Goal: Task Accomplishment & Management: Use online tool/utility

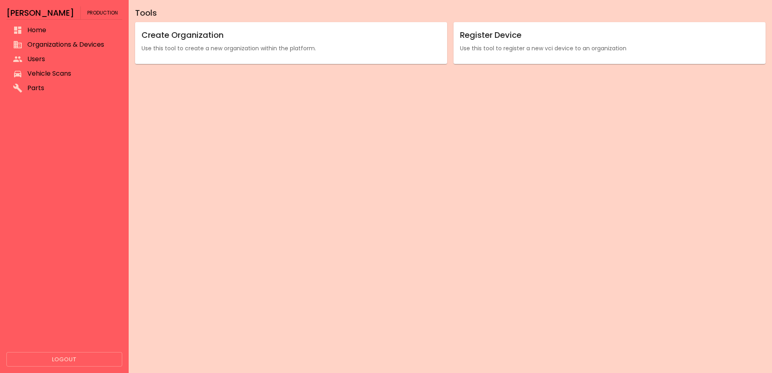
click at [70, 41] on span "Organizations & Devices" at bounding box center [71, 45] width 88 height 10
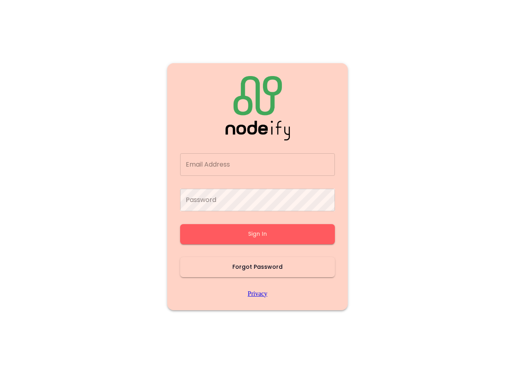
click at [273, 162] on input "Email Address" at bounding box center [257, 164] width 155 height 23
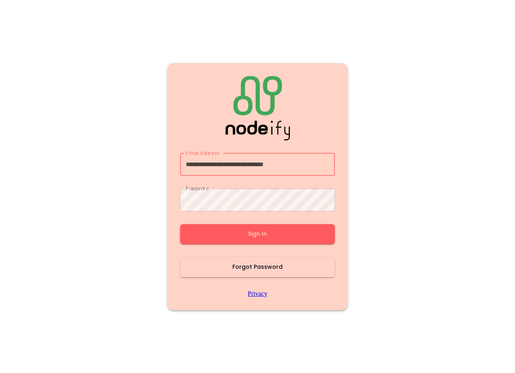
type input "**********"
click at [262, 234] on button "Sign In" at bounding box center [257, 234] width 155 height 20
type input "**********"
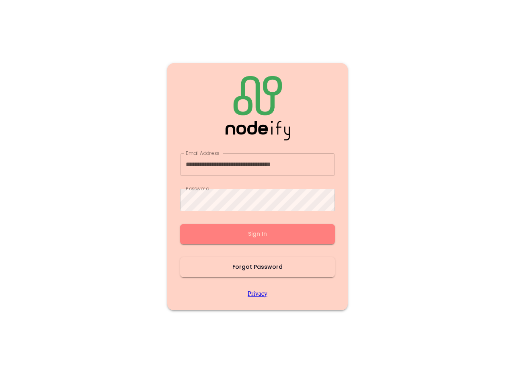
click at [243, 234] on button "Sign In" at bounding box center [257, 234] width 155 height 20
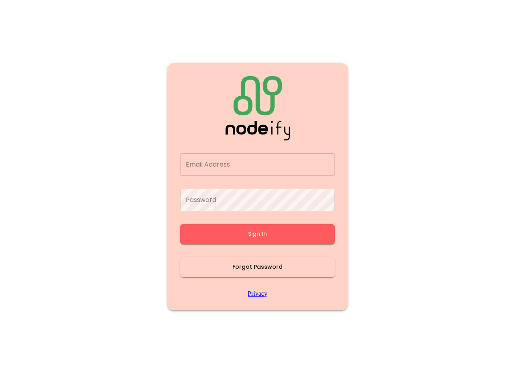
click at [423, 158] on main "Email Address Email Address Password Password Sign In Forgot Password Privacy" at bounding box center [257, 186] width 483 height 373
type input "**********"
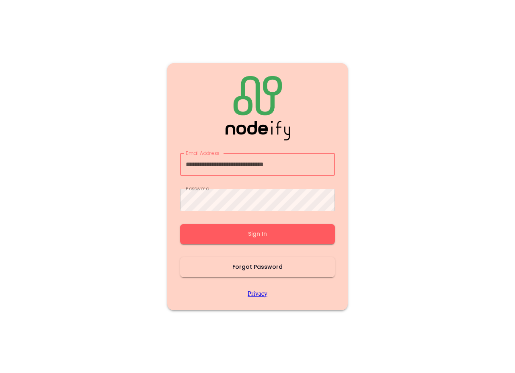
type input "**********"
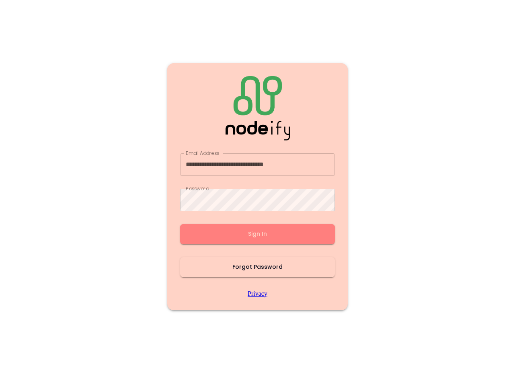
click at [265, 238] on button "Sign In" at bounding box center [257, 234] width 155 height 20
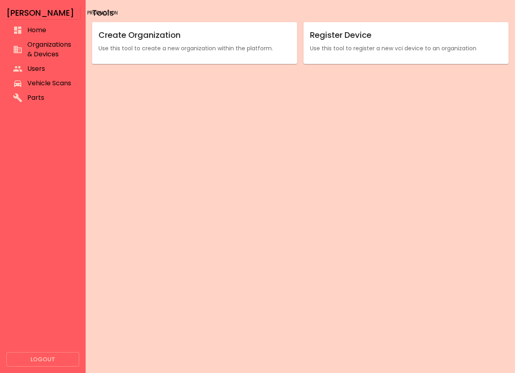
click at [39, 47] on span "Organizations & Devices" at bounding box center [49, 49] width 45 height 19
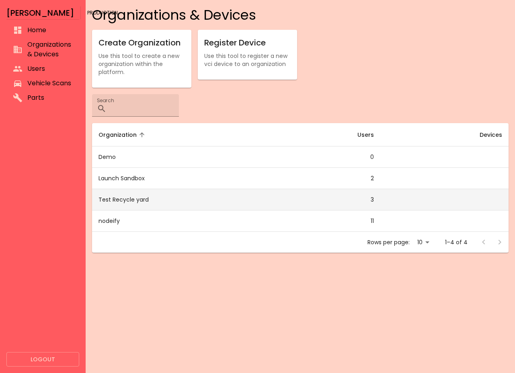
click at [140, 202] on td "Test Recycle yard" at bounding box center [180, 199] width 177 height 21
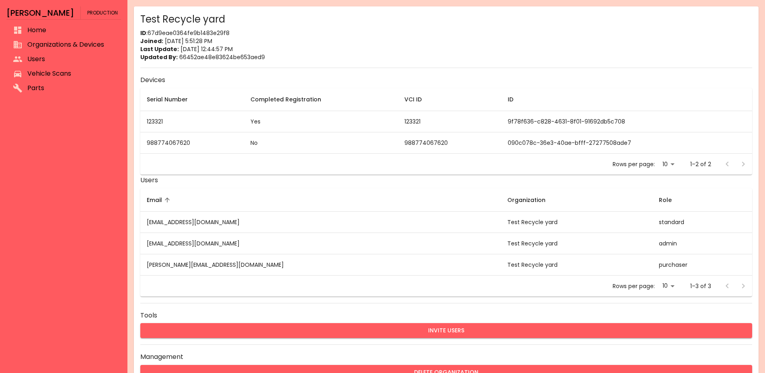
click at [249, 329] on button "Invite Users" at bounding box center [446, 330] width 612 height 15
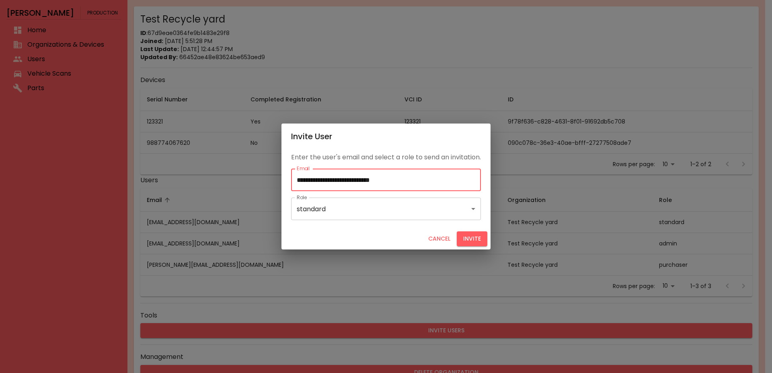
type input "**********"
click at [483, 243] on button "Invite" at bounding box center [472, 238] width 31 height 15
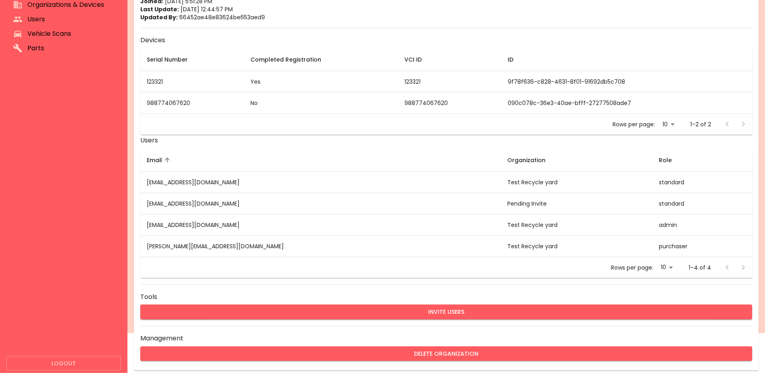
scroll to position [44, 0]
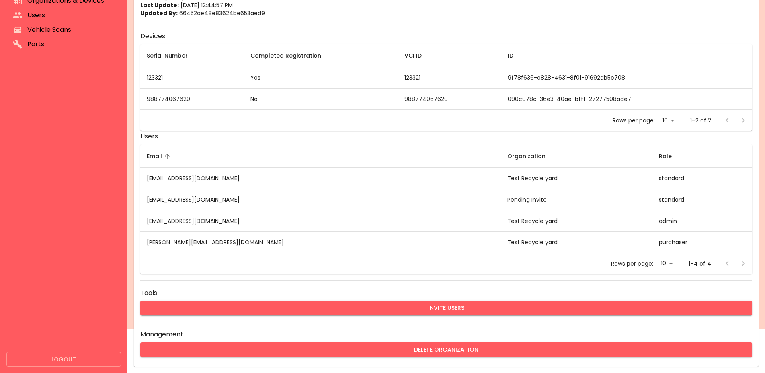
click at [53, 357] on button "Logout" at bounding box center [63, 359] width 115 height 15
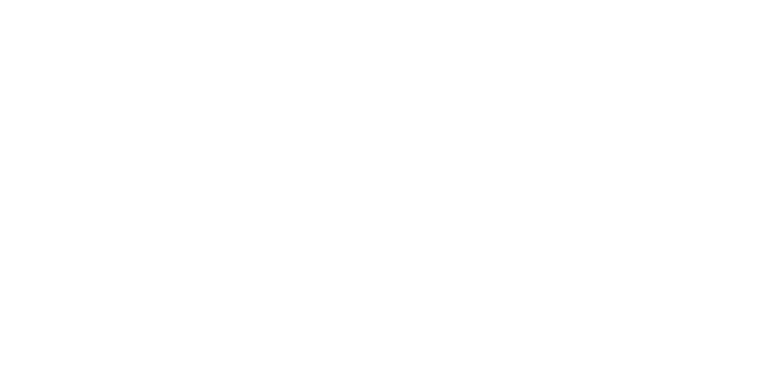
scroll to position [0, 0]
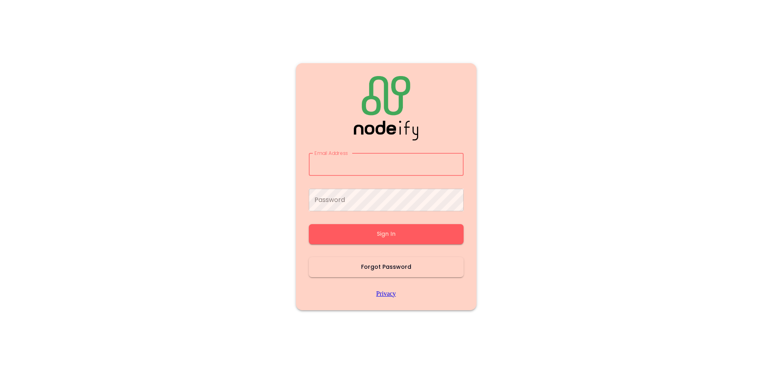
click at [224, 171] on main "Email Address Email Address Password Password Sign In Forgot Password Privacy" at bounding box center [386, 186] width 483 height 373
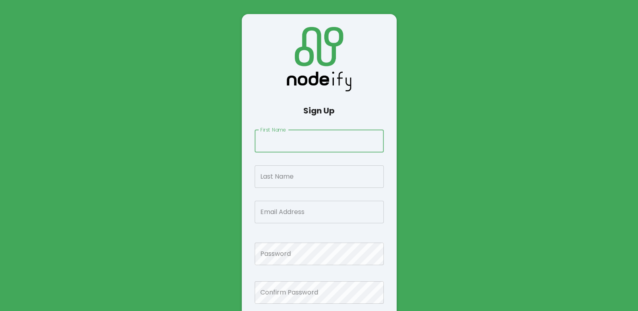
click at [282, 142] on input "First Name" at bounding box center [319, 141] width 129 height 23
click at [283, 142] on input "First Name" at bounding box center [319, 141] width 129 height 23
click at [176, 166] on main "Sign Up First Name First Name Last Name Last Name Email Address Email Address P…" at bounding box center [319, 181] width 483 height 311
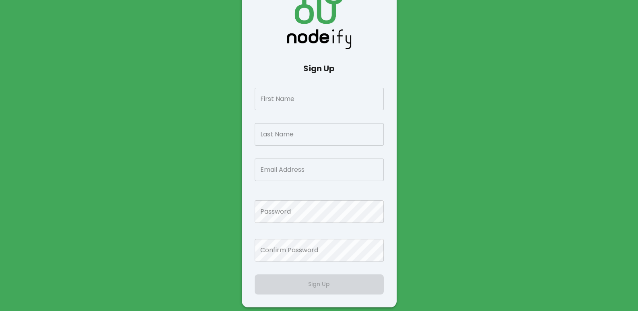
click at [313, 99] on input "First Name" at bounding box center [319, 99] width 129 height 23
type input "*******"
type input "*"
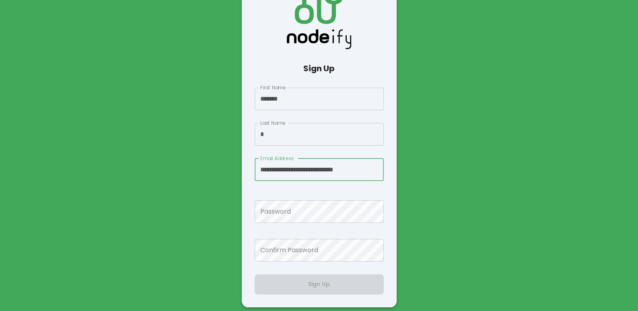
scroll to position [0, 6]
type input "**********"
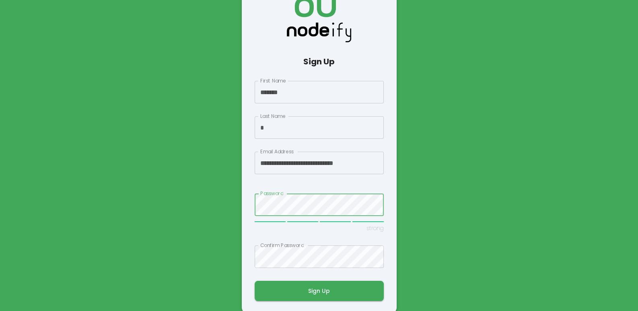
scroll to position [35, 0]
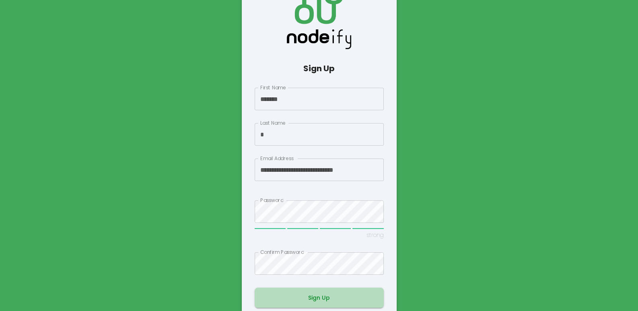
click at [309, 301] on button "Sign Up" at bounding box center [319, 297] width 129 height 20
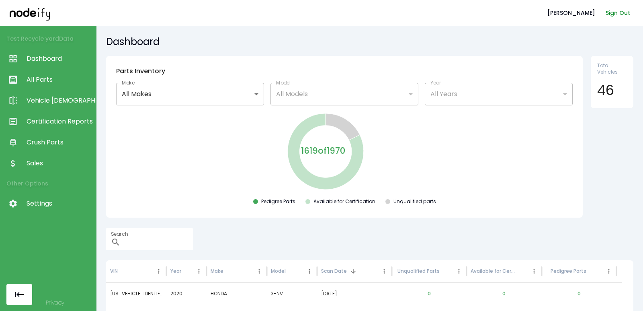
click at [617, 14] on button "Sign Out" at bounding box center [618, 13] width 31 height 15
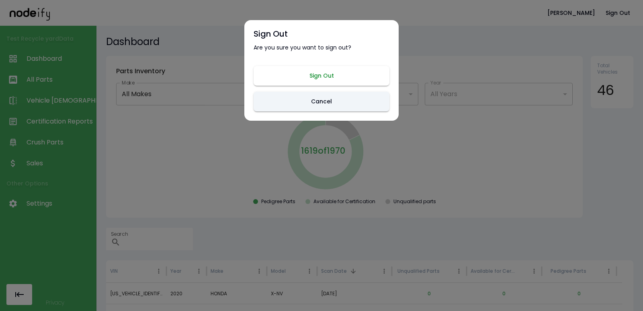
click at [343, 75] on button "Sign Out" at bounding box center [322, 76] width 136 height 20
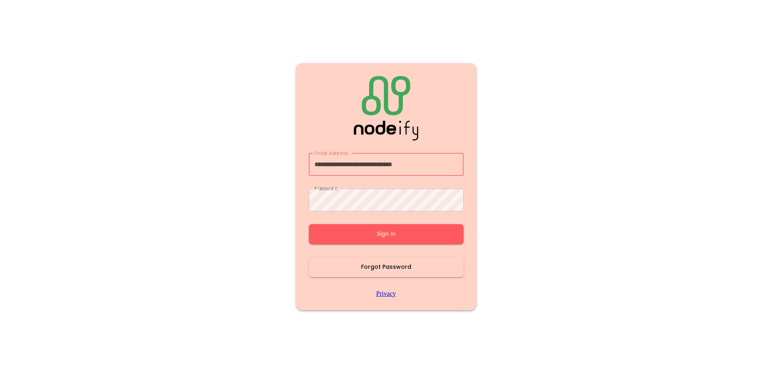
type input "**********"
click at [361, 227] on button "Sign In" at bounding box center [386, 234] width 155 height 20
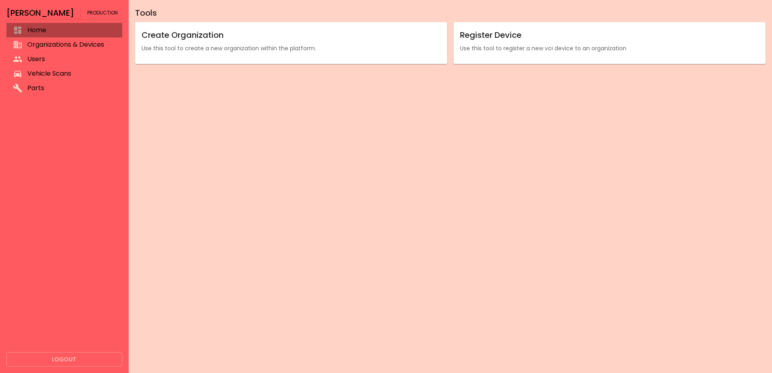
click at [47, 35] on span "Home" at bounding box center [71, 30] width 88 height 10
click at [69, 39] on li "Organizations & Devices" at bounding box center [64, 44] width 116 height 14
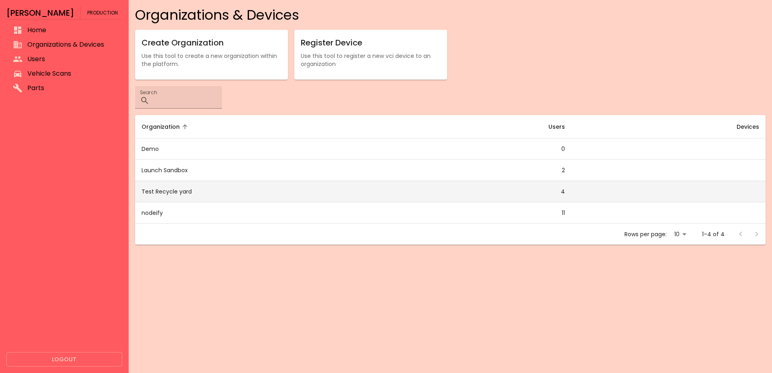
click at [180, 191] on td "Test Recycle yard" at bounding box center [268, 191] width 267 height 21
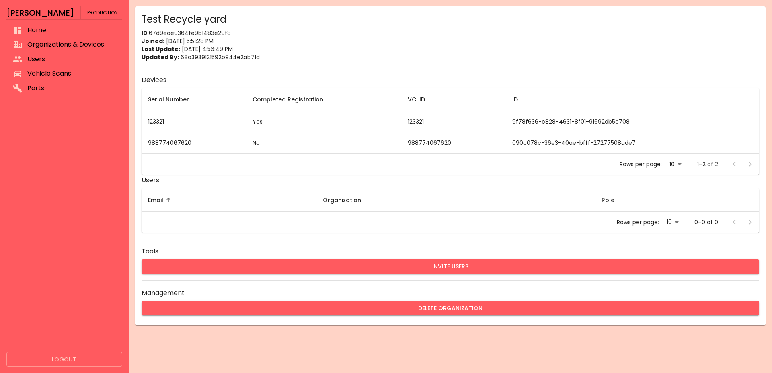
click at [367, 50] on p "Last Update: 8/18/2025, 4:56:49 PM" at bounding box center [451, 49] width 618 height 8
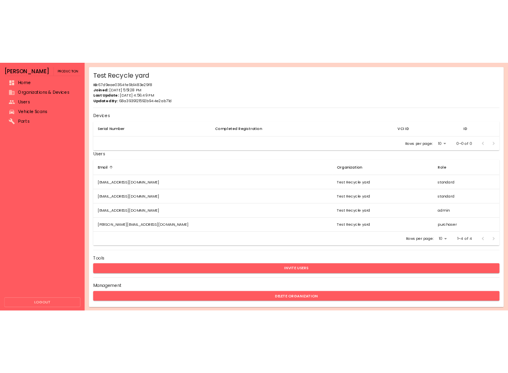
scroll to position [1, 0]
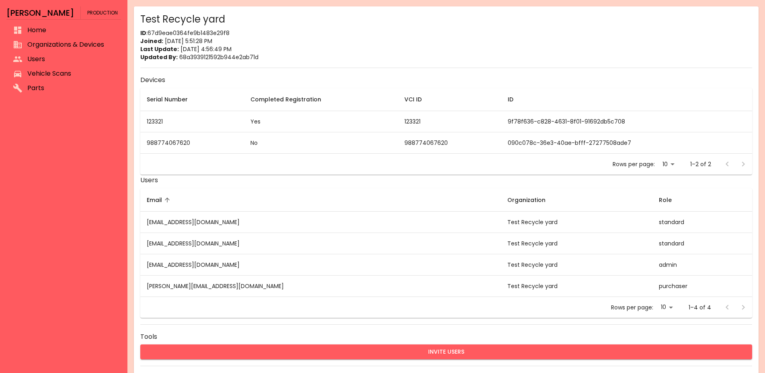
click at [50, 29] on span "Home" at bounding box center [70, 30] width 87 height 10
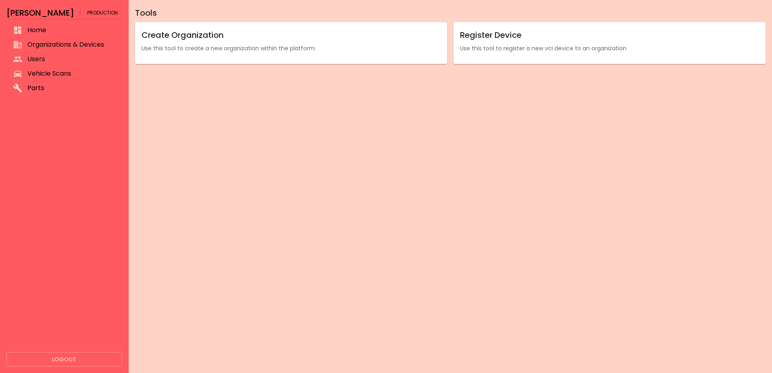
click at [53, 43] on span "Organizations & Devices" at bounding box center [71, 45] width 88 height 10
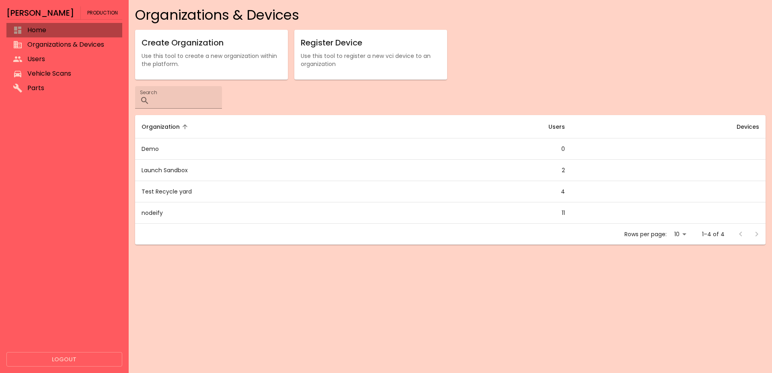
click at [37, 31] on span "Home" at bounding box center [71, 30] width 88 height 10
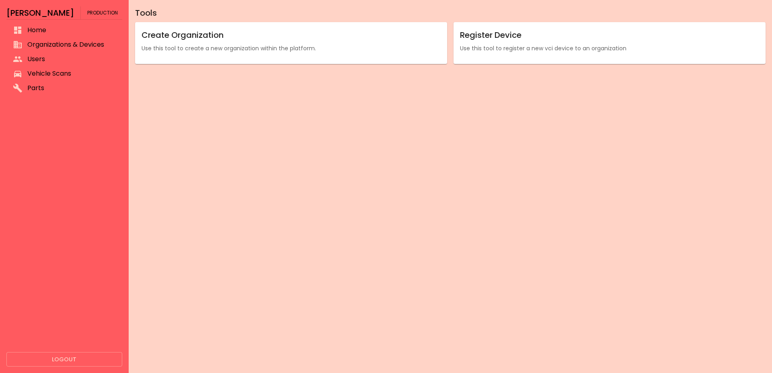
click at [250, 170] on div "Tools Create Organization Use this tool to create a new organization within the…" at bounding box center [450, 186] width 643 height 373
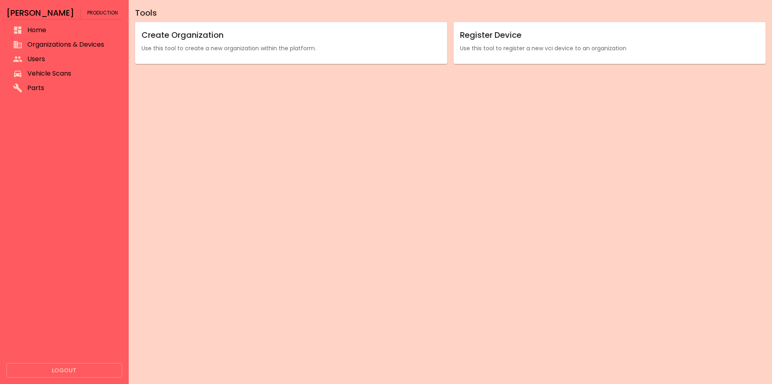
click at [495, 57] on div "Register Device Use this tool to register a new vci device to an organization" at bounding box center [610, 43] width 312 height 42
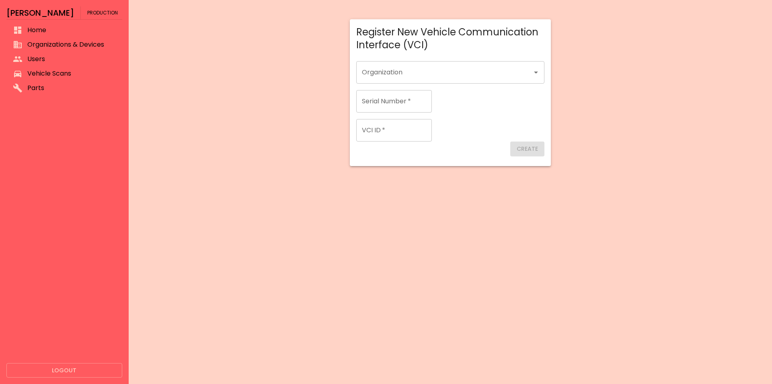
click at [397, 70] on input "Organization" at bounding box center [444, 72] width 169 height 15
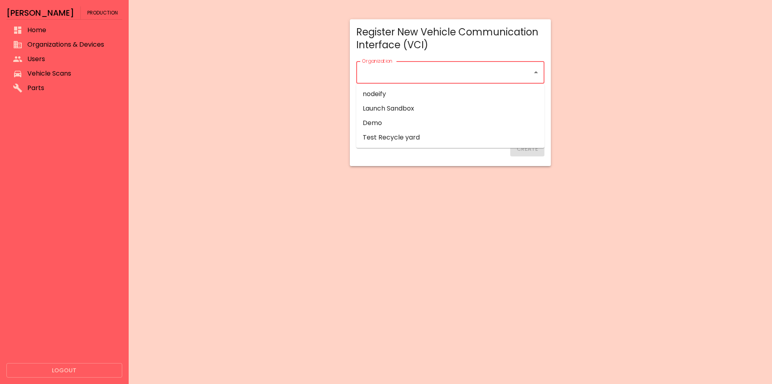
click at [402, 140] on p "Test Recycle yard" at bounding box center [391, 138] width 57 height 10
type input "**********"
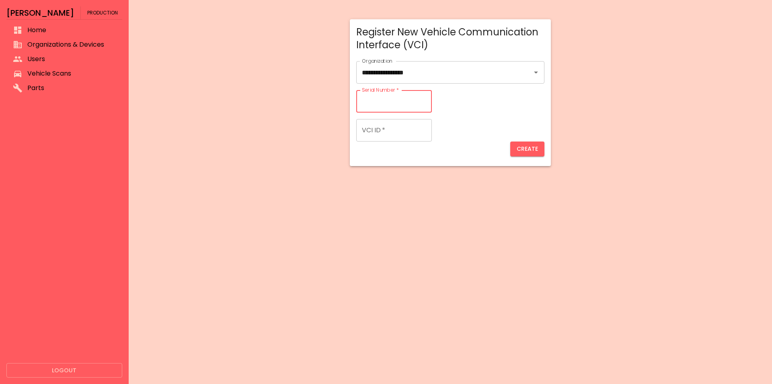
click at [402, 105] on input "Serial Number   *" at bounding box center [394, 101] width 76 height 23
type input "******"
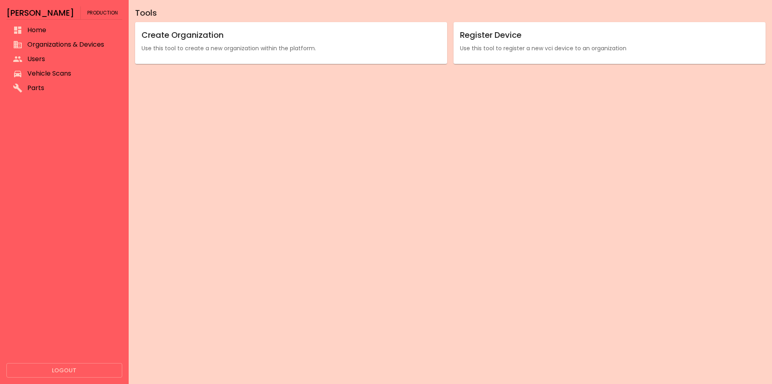
click at [508, 204] on div "Tools Create Organization Use this tool to create a new organization within the…" at bounding box center [450, 192] width 643 height 384
click at [508, 251] on div "Tools Create Organization Use this tool to create a new organization within the…" at bounding box center [450, 192] width 643 height 384
click at [508, 228] on div "Tools Create Organization Use this tool to create a new organization within the…" at bounding box center [450, 192] width 643 height 384
click at [508, 48] on p "Use this tool to register a new vci device to an organization" at bounding box center [609, 48] width 299 height 8
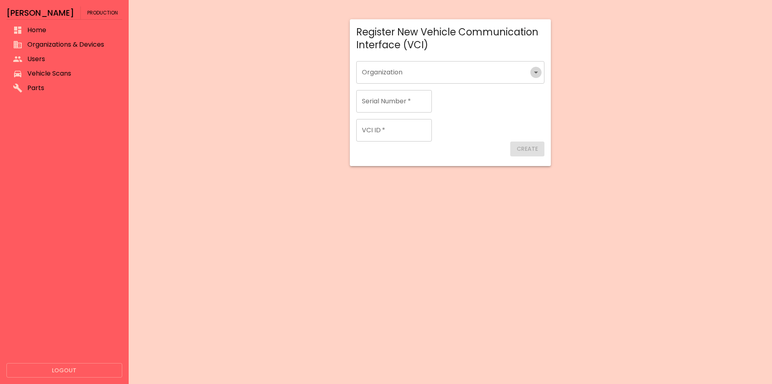
click at [508, 70] on icon "Open" at bounding box center [536, 73] width 10 height 10
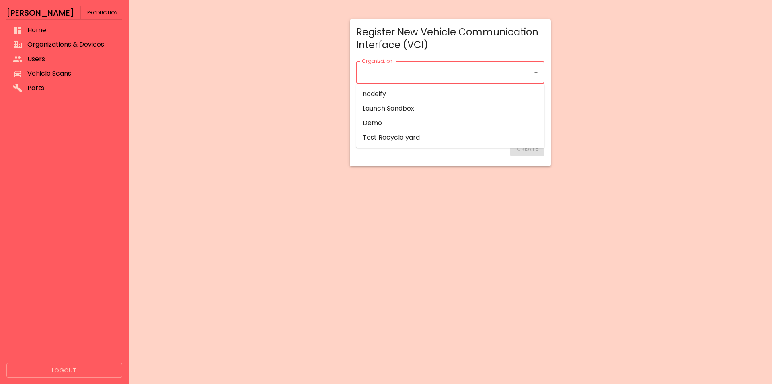
click at [418, 142] on p "Test Recycle yard" at bounding box center [391, 138] width 57 height 10
type input "**********"
click at [415, 103] on input "Serial Number   *" at bounding box center [394, 101] width 76 height 23
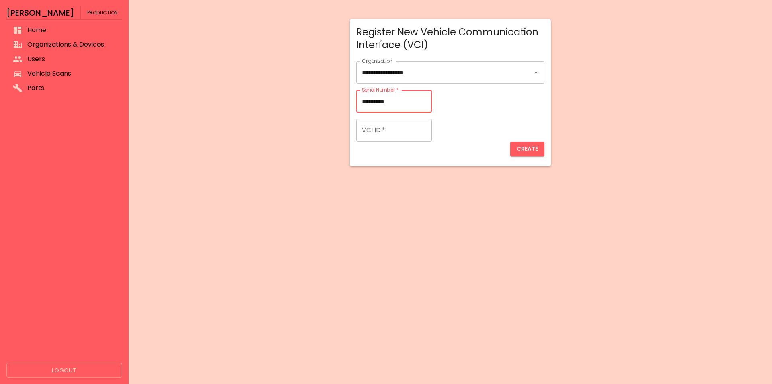
type input "*********"
click at [374, 131] on input "VCI ID   *" at bounding box center [394, 130] width 76 height 23
drag, startPoint x: 405, startPoint y: 101, endPoint x: 355, endPoint y: 104, distance: 50.4
click at [356, 104] on input "*********" at bounding box center [394, 101] width 76 height 23
click at [388, 130] on input "VCI ID   *" at bounding box center [394, 130] width 76 height 23
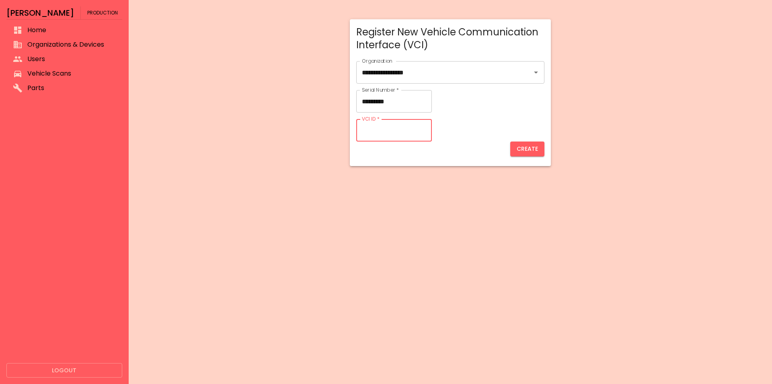
paste input "*********"
type input "*********"
click at [422, 194] on div "**********" at bounding box center [450, 192] width 643 height 384
click at [508, 149] on button "Create" at bounding box center [527, 149] width 34 height 15
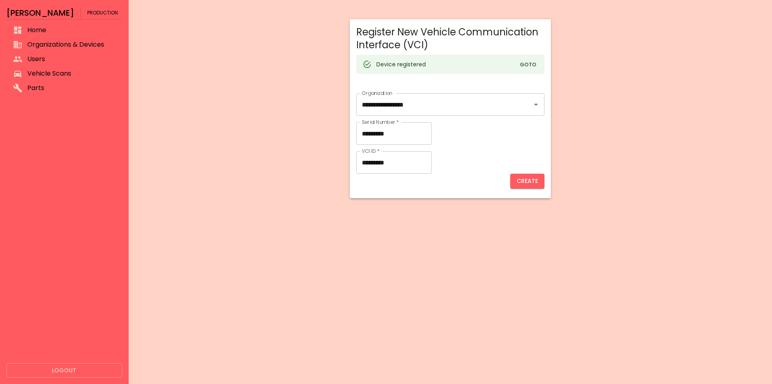
click at [508, 67] on button "Goto" at bounding box center [528, 65] width 26 height 12
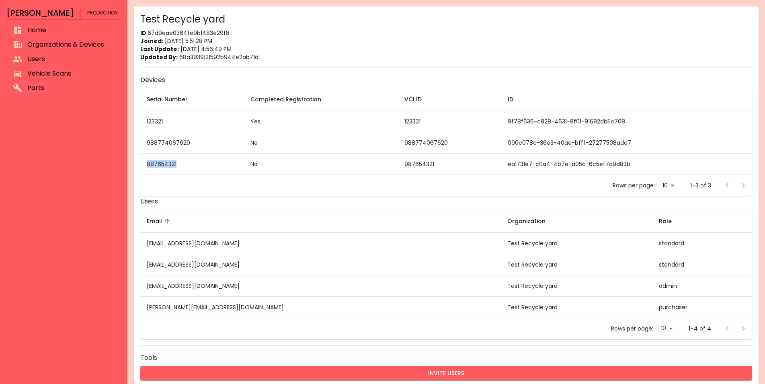
drag, startPoint x: 144, startPoint y: 165, endPoint x: 192, endPoint y: 167, distance: 47.9
click at [192, 167] on td "987654321" at bounding box center [192, 164] width 104 height 21
click at [166, 167] on td "987654321" at bounding box center [192, 164] width 104 height 21
click at [257, 164] on td "No" at bounding box center [321, 164] width 154 height 21
click at [247, 164] on td "No" at bounding box center [321, 164] width 154 height 21
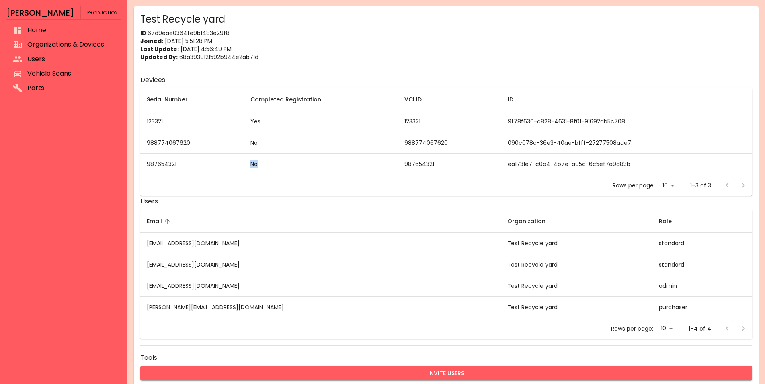
drag, startPoint x: 249, startPoint y: 165, endPoint x: 259, endPoint y: 165, distance: 9.2
click at [259, 165] on td "No" at bounding box center [321, 164] width 154 height 21
drag, startPoint x: 250, startPoint y: 163, endPoint x: 259, endPoint y: 164, distance: 9.7
click at [259, 164] on td "No" at bounding box center [321, 164] width 154 height 21
drag, startPoint x: 274, startPoint y: 175, endPoint x: 279, endPoint y: 166, distance: 10.1
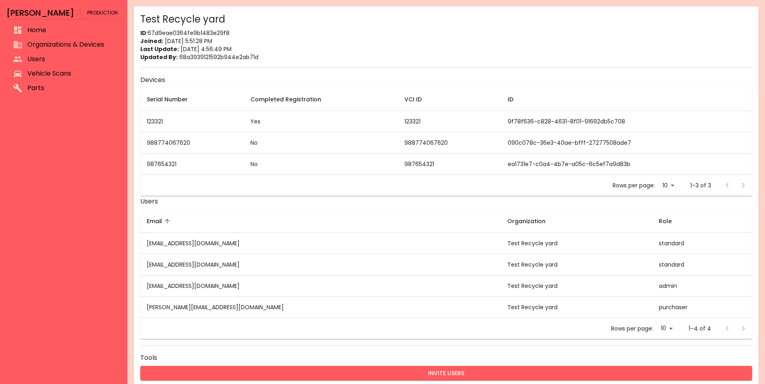
click at [274, 175] on div "Rows per page: 10 ** 1–3 of 3" at bounding box center [446, 185] width 612 height 21
drag, startPoint x: 248, startPoint y: 122, endPoint x: 265, endPoint y: 122, distance: 17.3
click at [265, 122] on td "Yes" at bounding box center [321, 121] width 154 height 21
click at [248, 125] on td "Yes" at bounding box center [321, 121] width 154 height 21
click at [380, 45] on p "Joined: [DATE] 5:51:28 PM" at bounding box center [446, 41] width 612 height 8
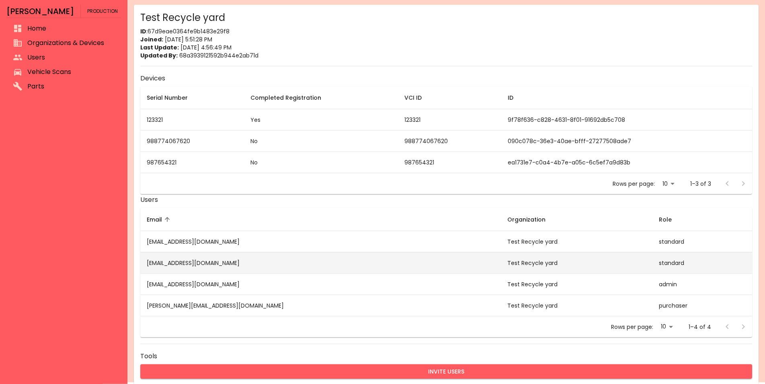
scroll to position [54, 0]
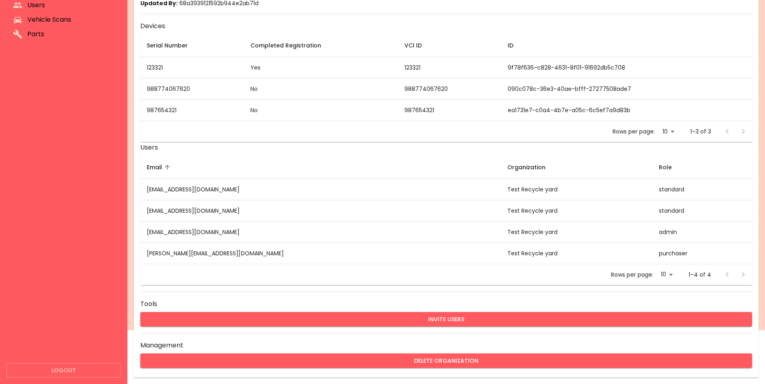
click at [53, 369] on button "Logout" at bounding box center [63, 370] width 115 height 15
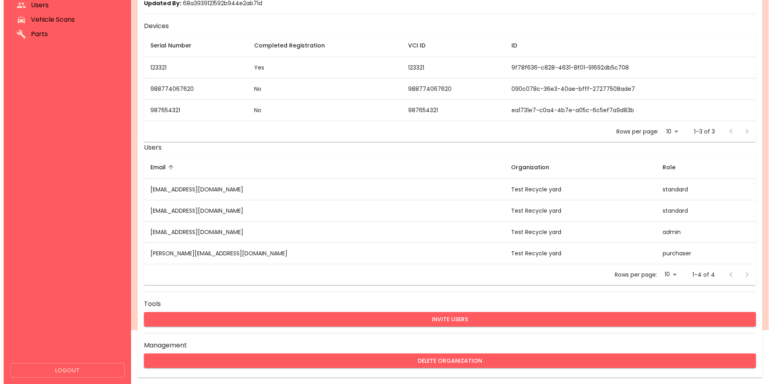
scroll to position [0, 0]
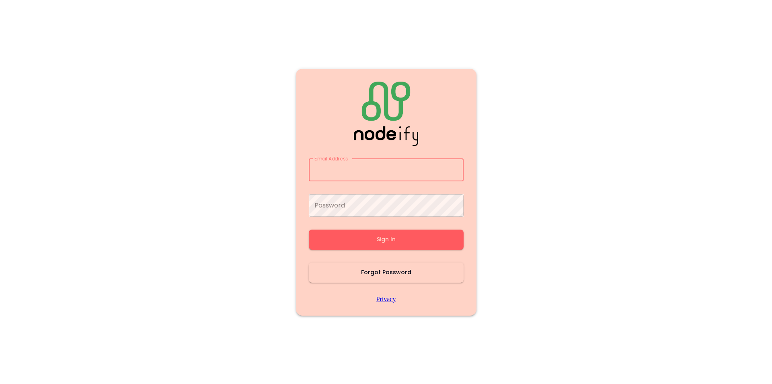
drag, startPoint x: 196, startPoint y: 123, endPoint x: 165, endPoint y: 110, distance: 33.9
click at [196, 123] on main "Email Address Email Address Password Password Sign In Forgot Password Privacy" at bounding box center [386, 192] width 483 height 384
